Goal: Information Seeking & Learning: Learn about a topic

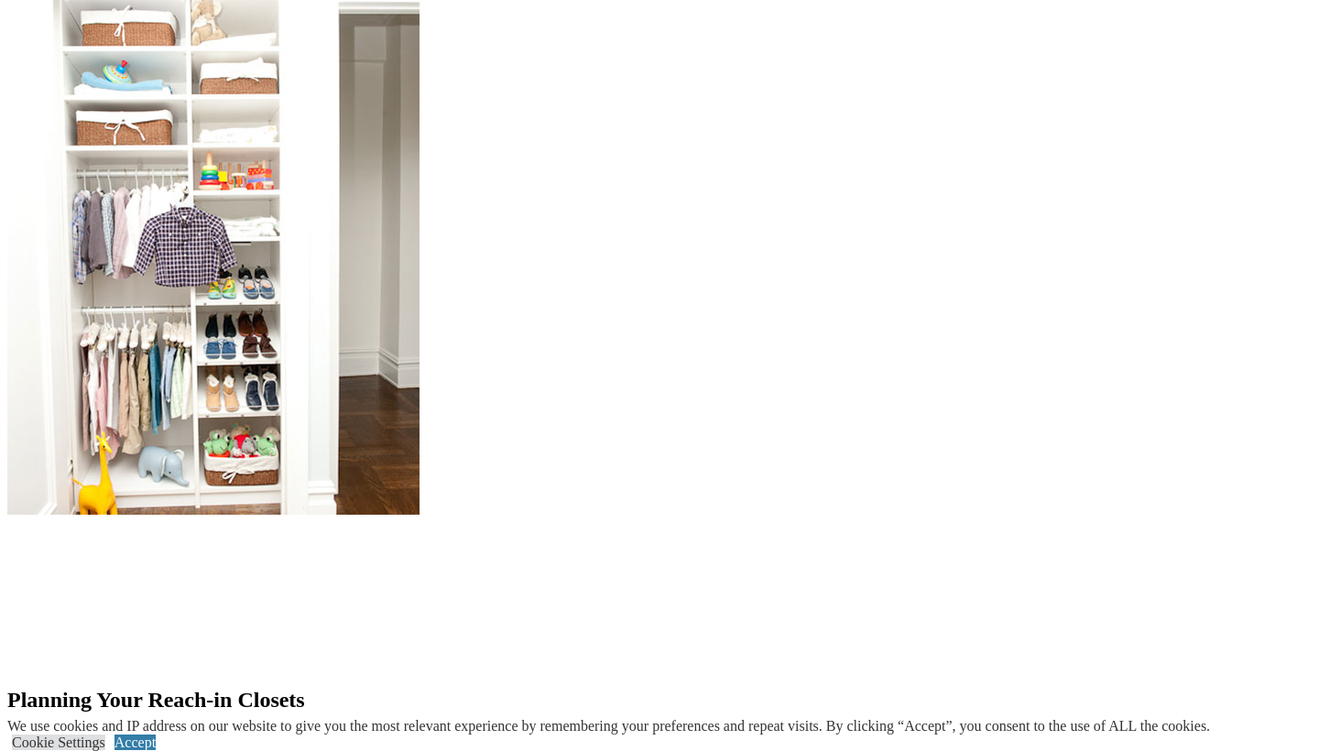
scroll to position [2101, 0]
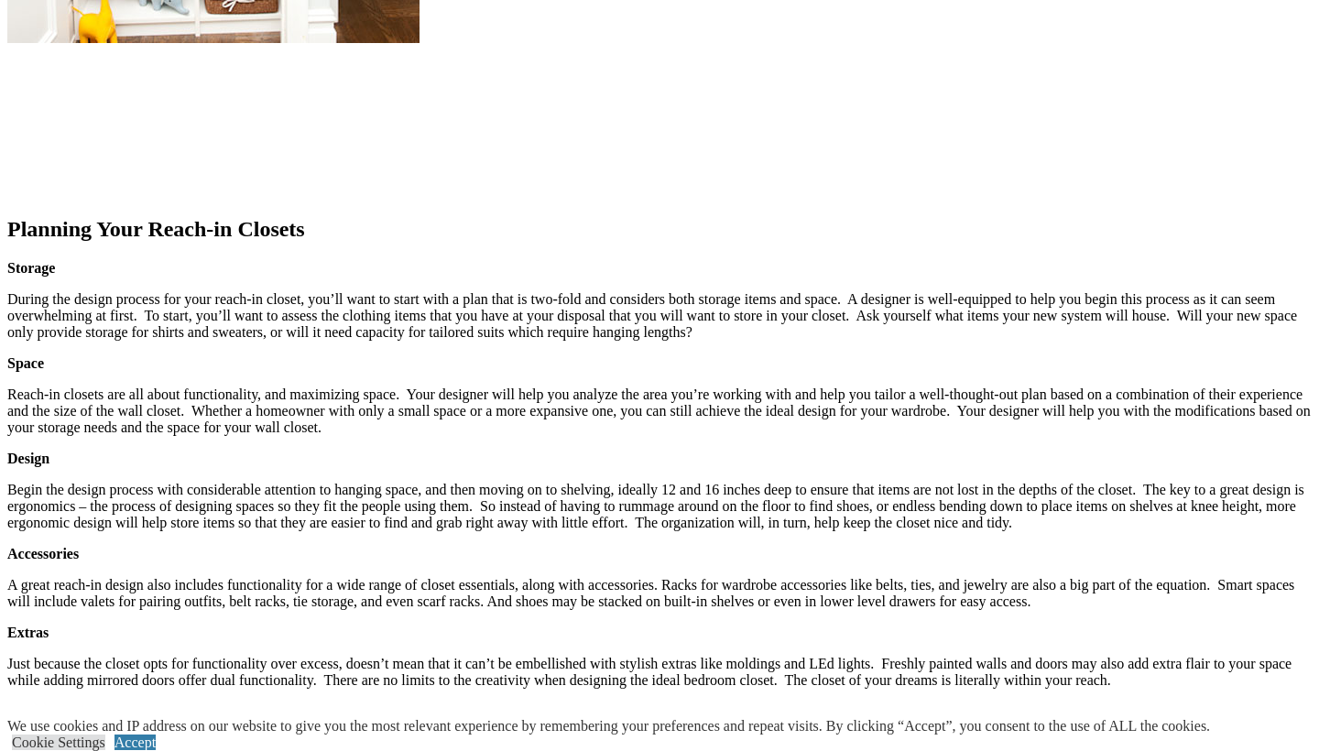
scroll to position [2124, 0]
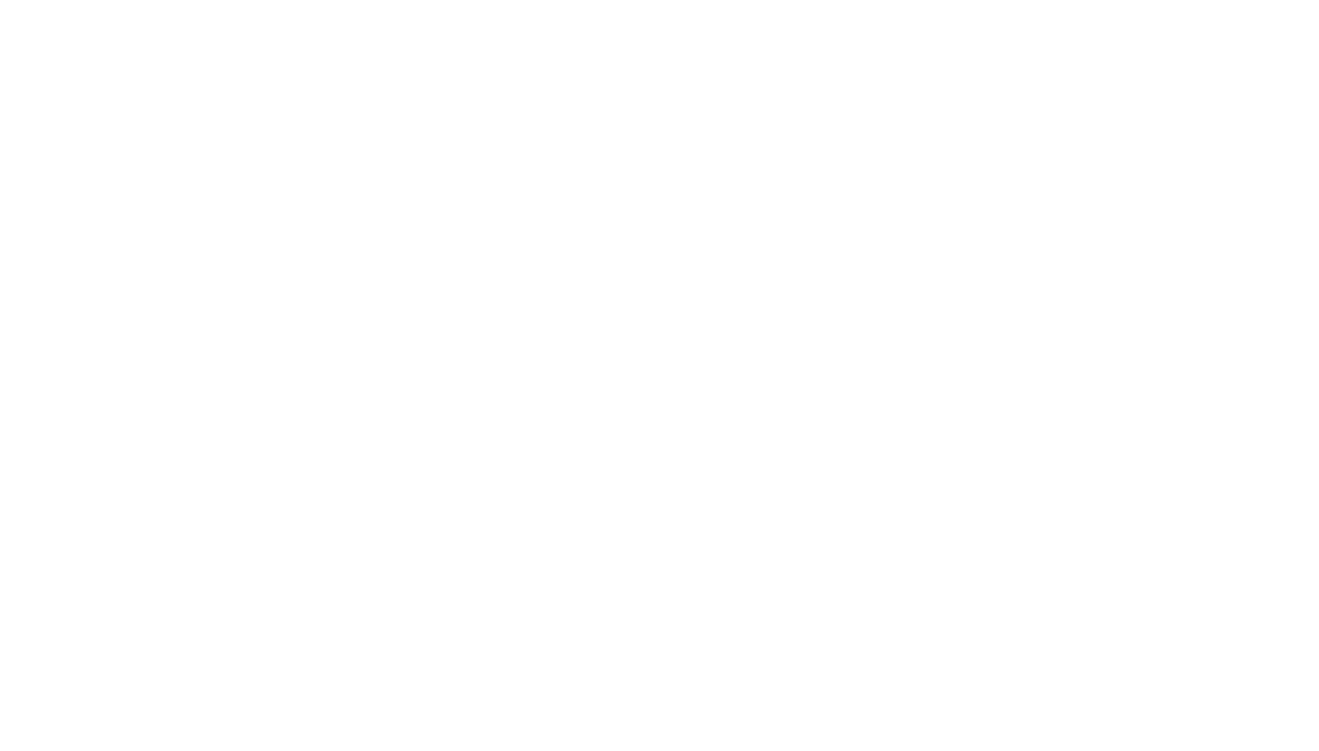
scroll to position [2946, 0]
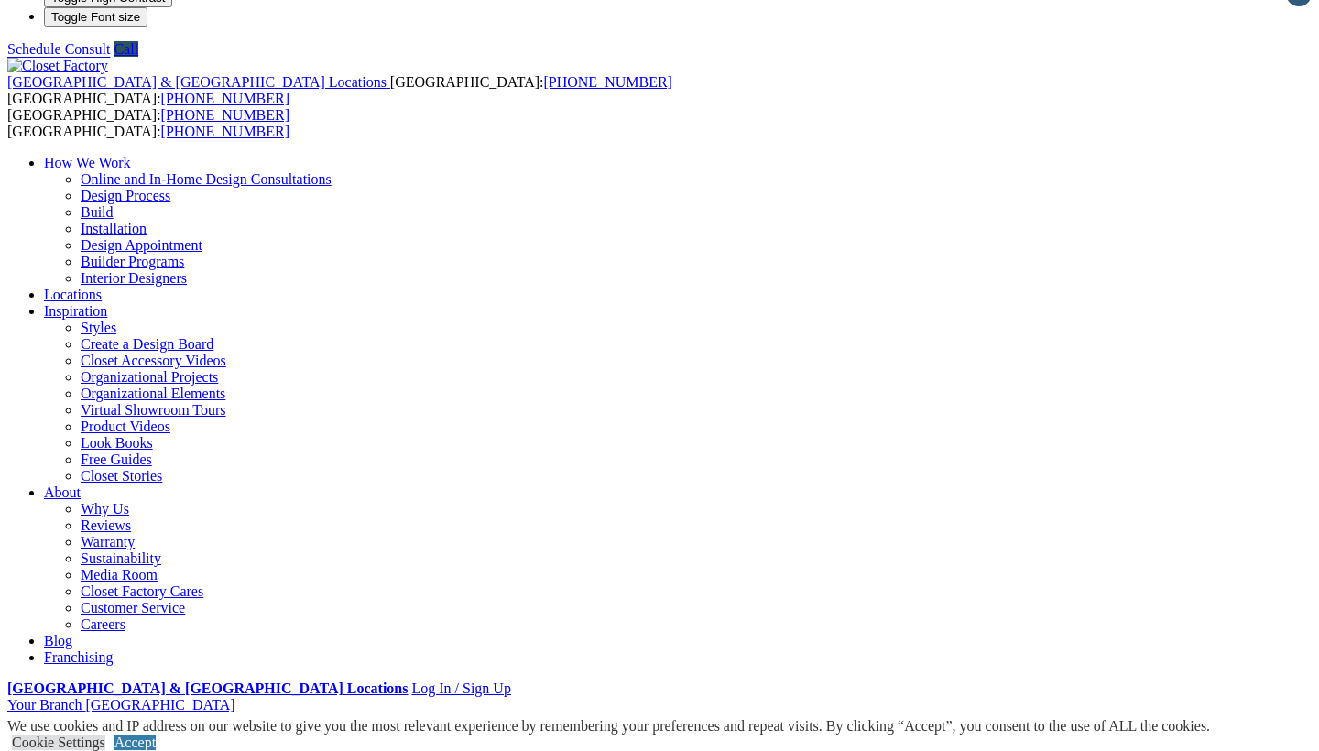
scroll to position [28, 0]
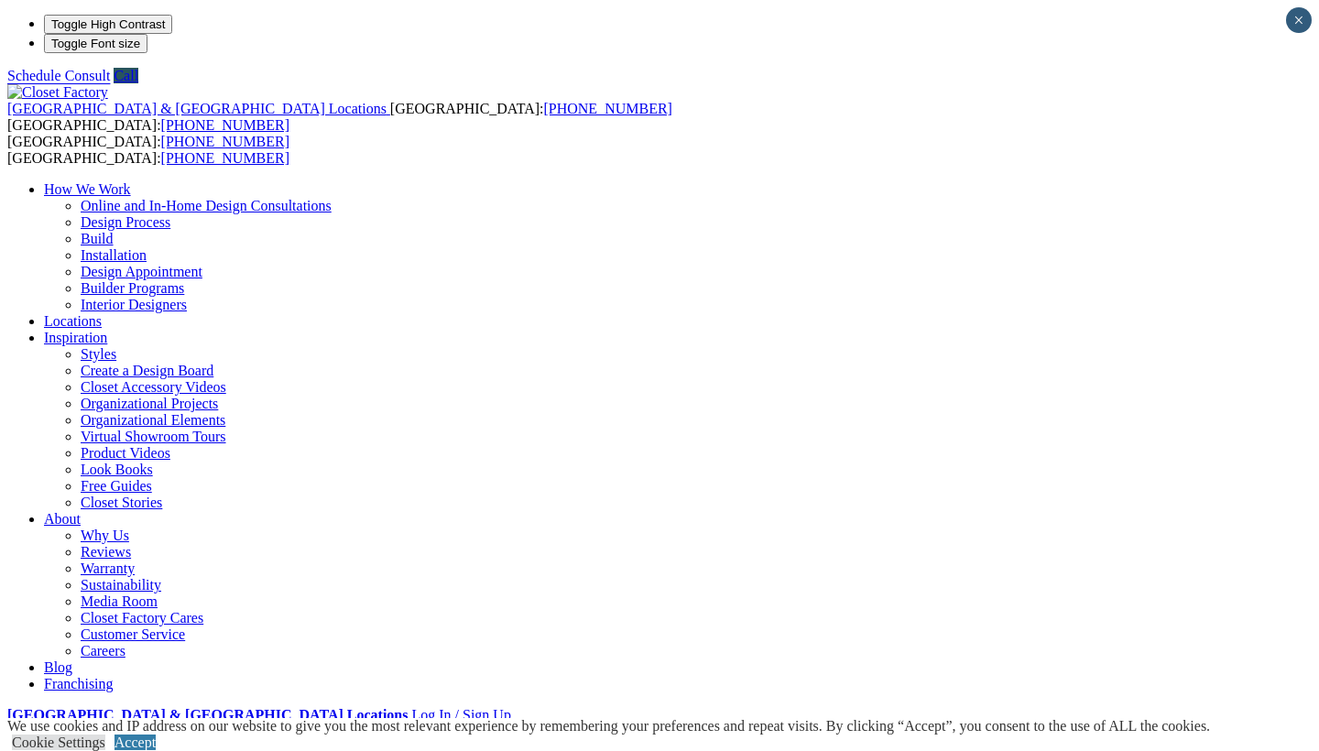
click at [116, 346] on link "Styles" at bounding box center [99, 354] width 36 height 16
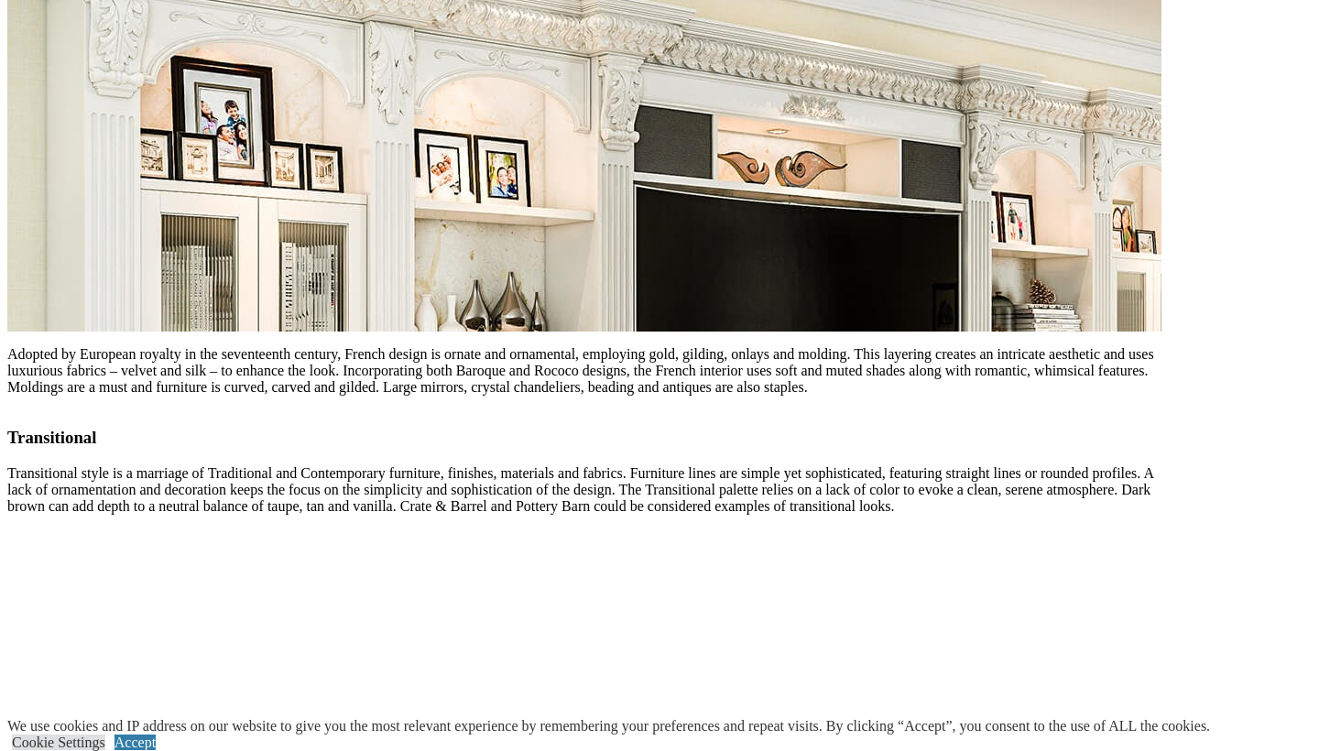
scroll to position [3398, 0]
